Goal: Find specific page/section: Find specific page/section

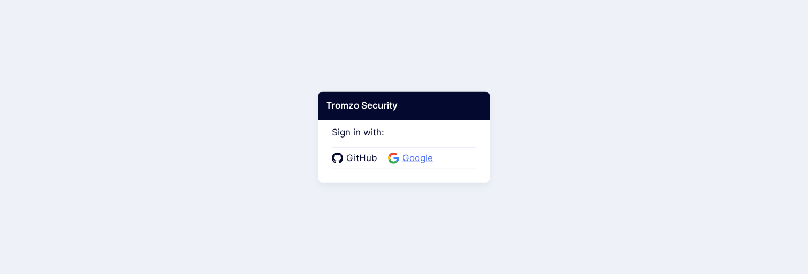
click at [416, 159] on span "Google" at bounding box center [417, 158] width 37 height 14
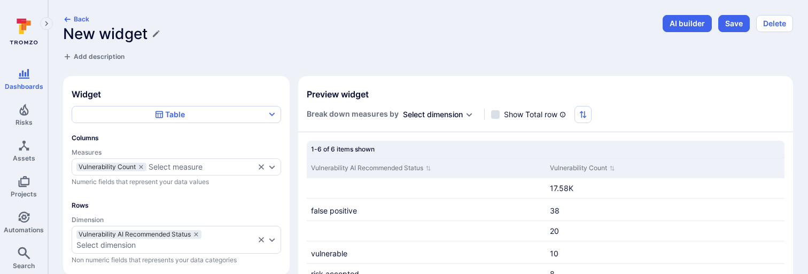
scroll to position [123, 0]
